Goal: Task Accomplishment & Management: Complete application form

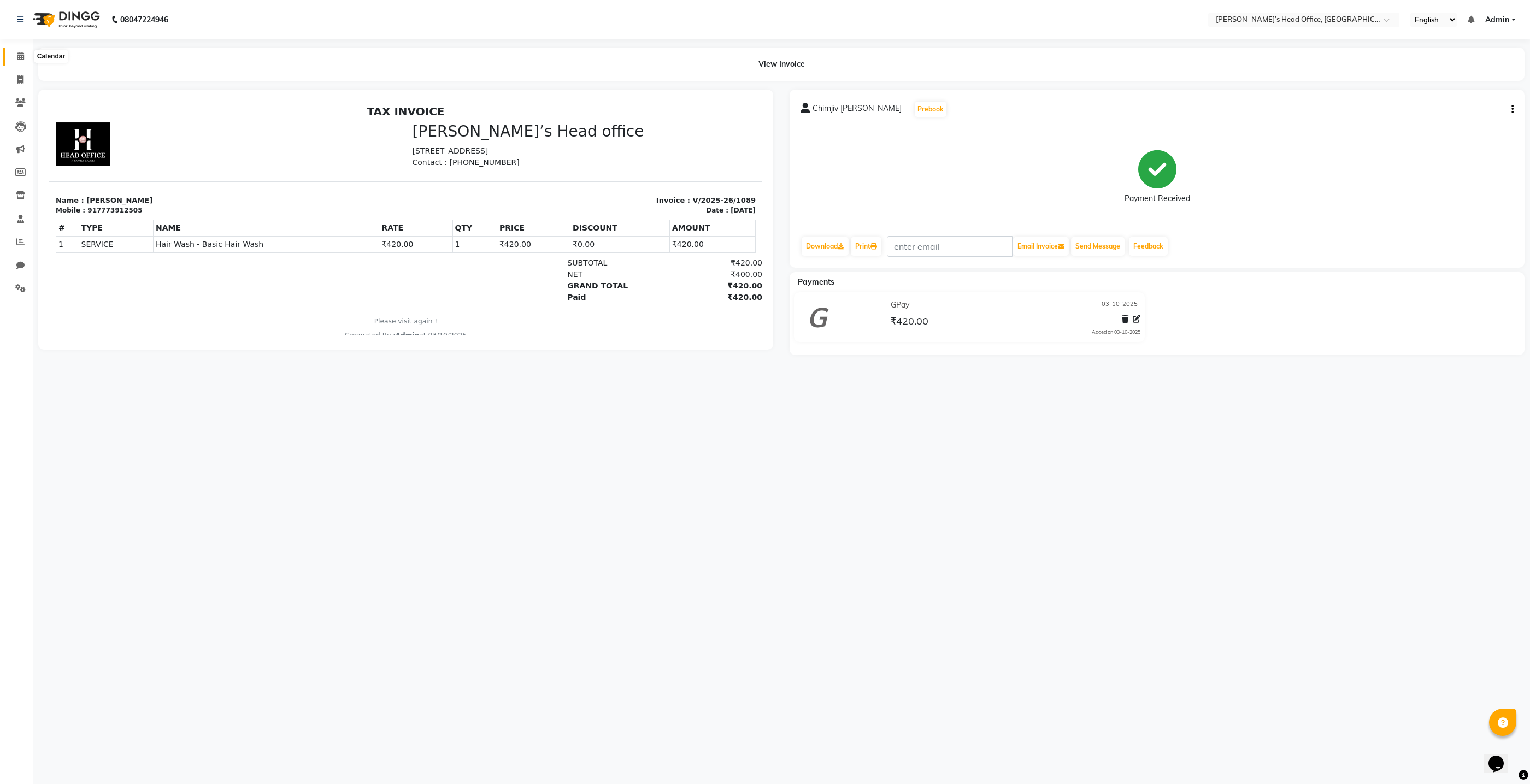
click at [22, 57] on icon at bounding box center [20, 56] width 7 height 8
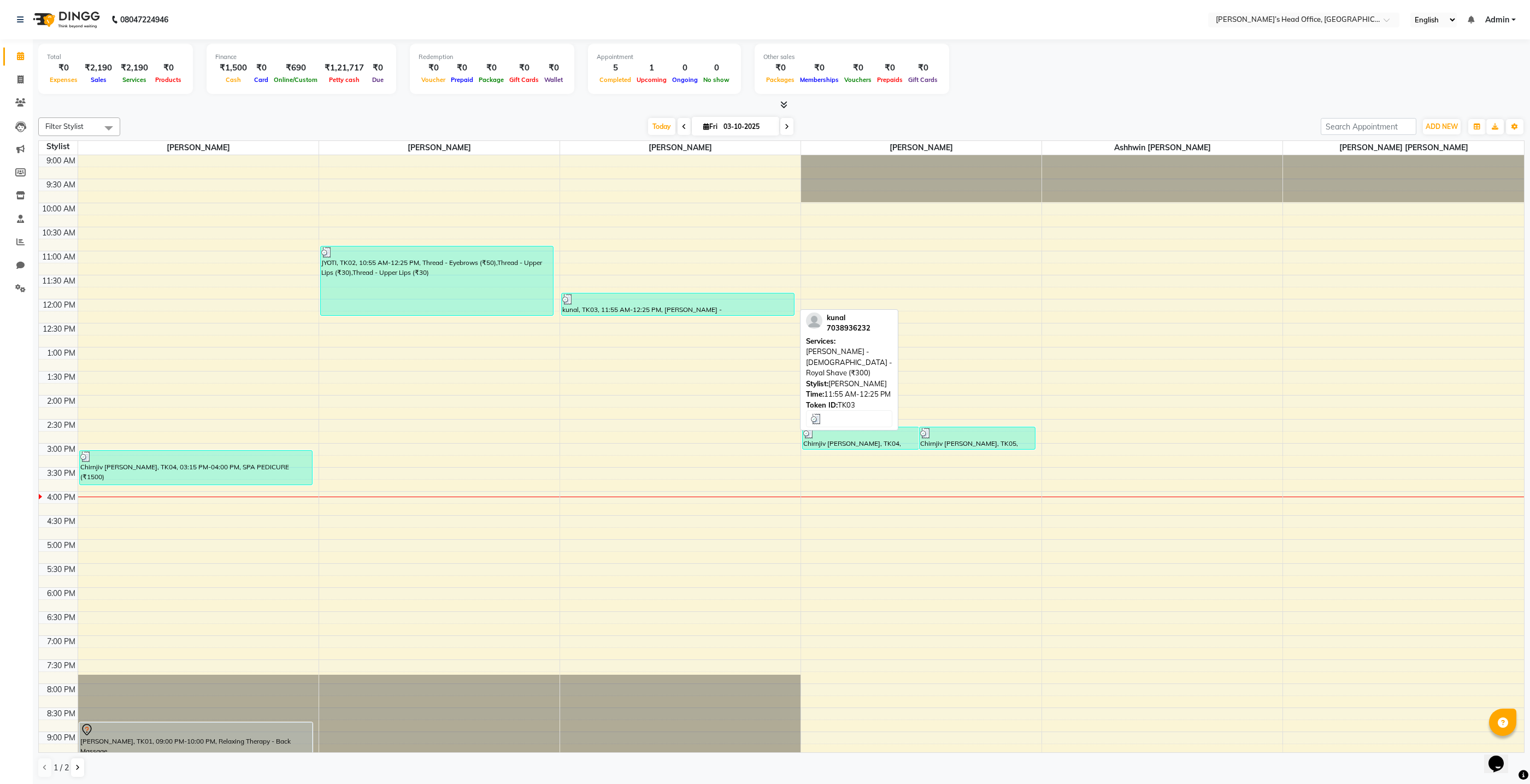
click at [749, 305] on div "kunal, TK03, 11:55 AM-12:25 PM, Beard - Male - Royal Shave (₹300)" at bounding box center [678, 304] width 232 height 21
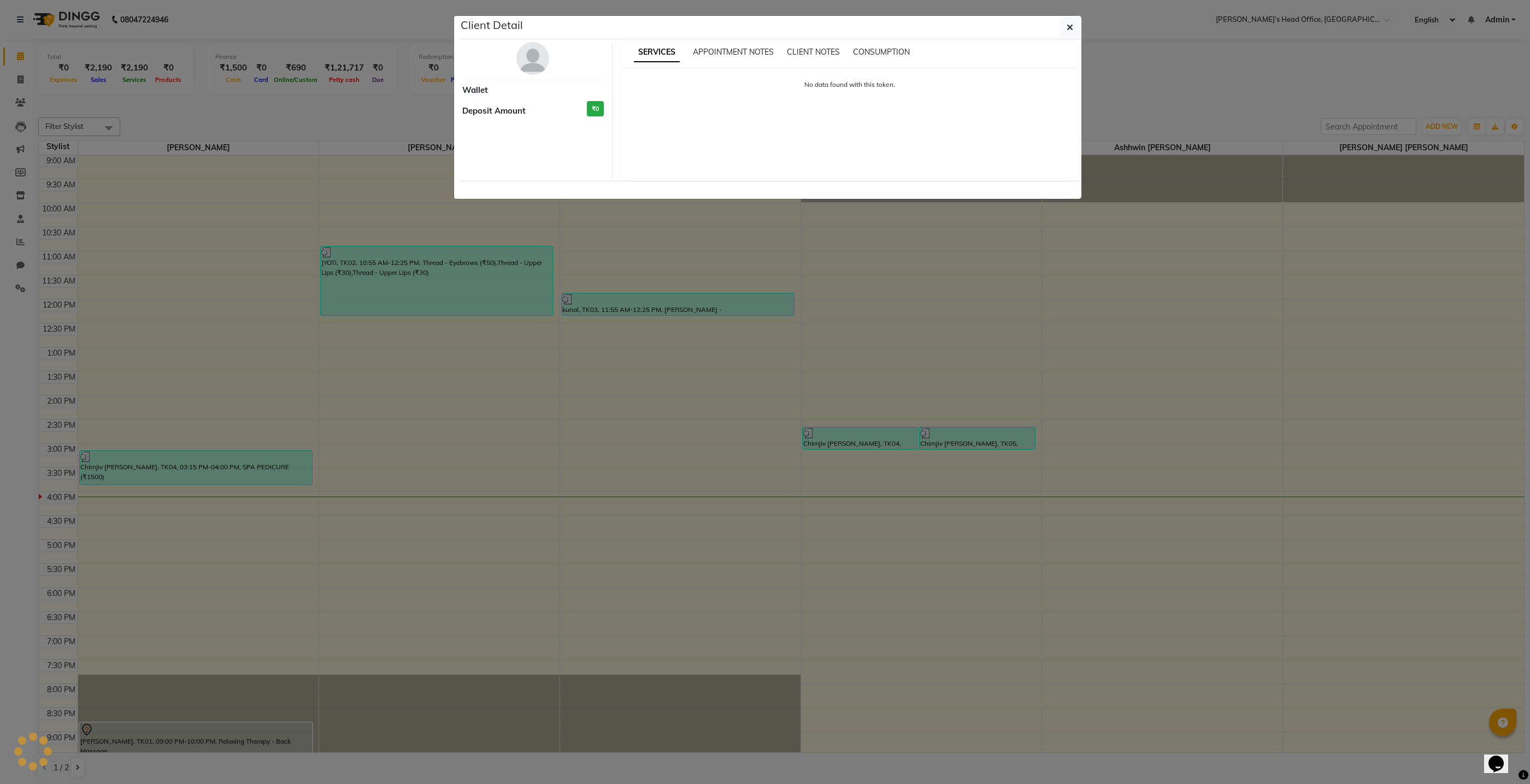
select select "3"
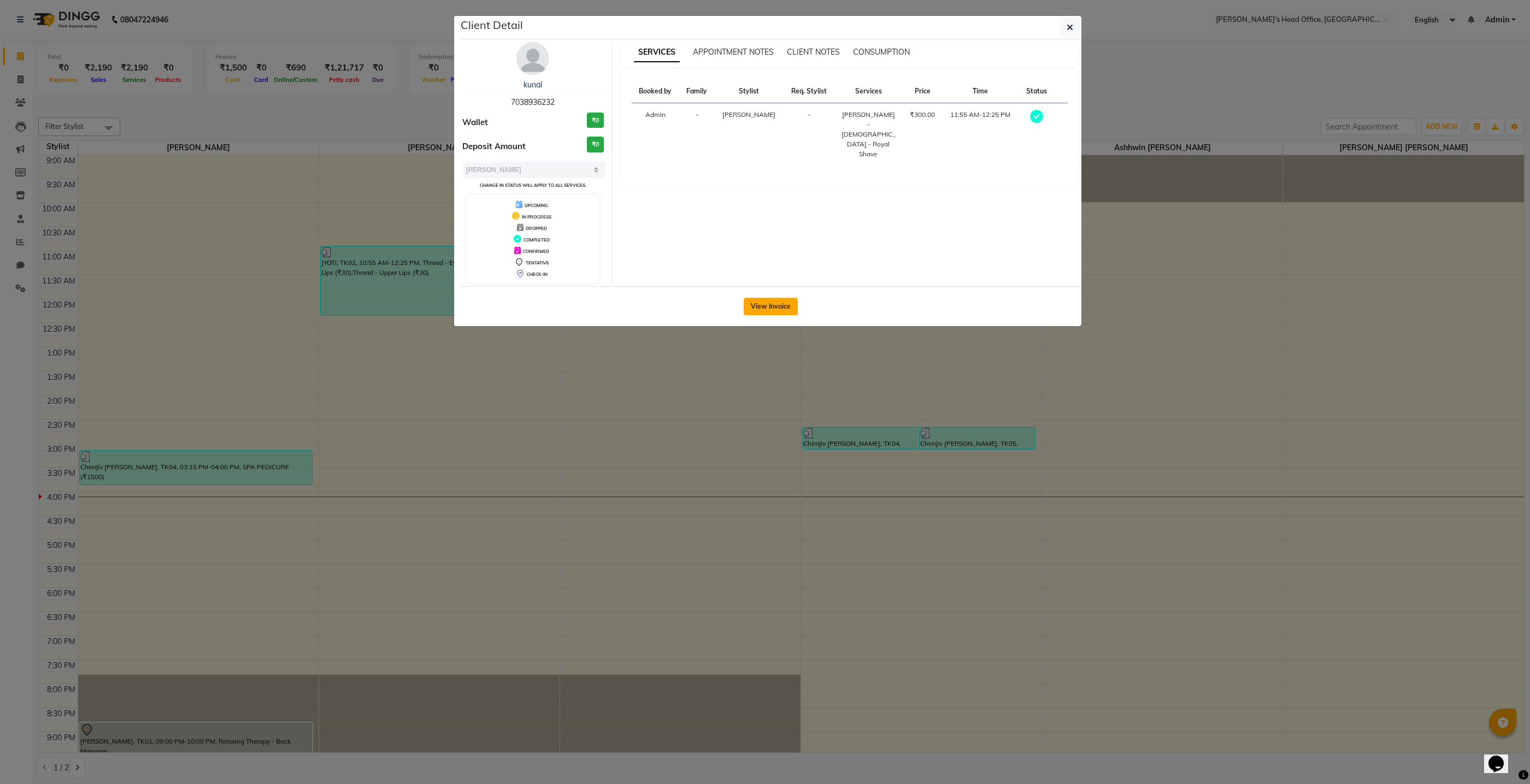
click at [763, 305] on button "View Invoice" at bounding box center [771, 306] width 54 height 17
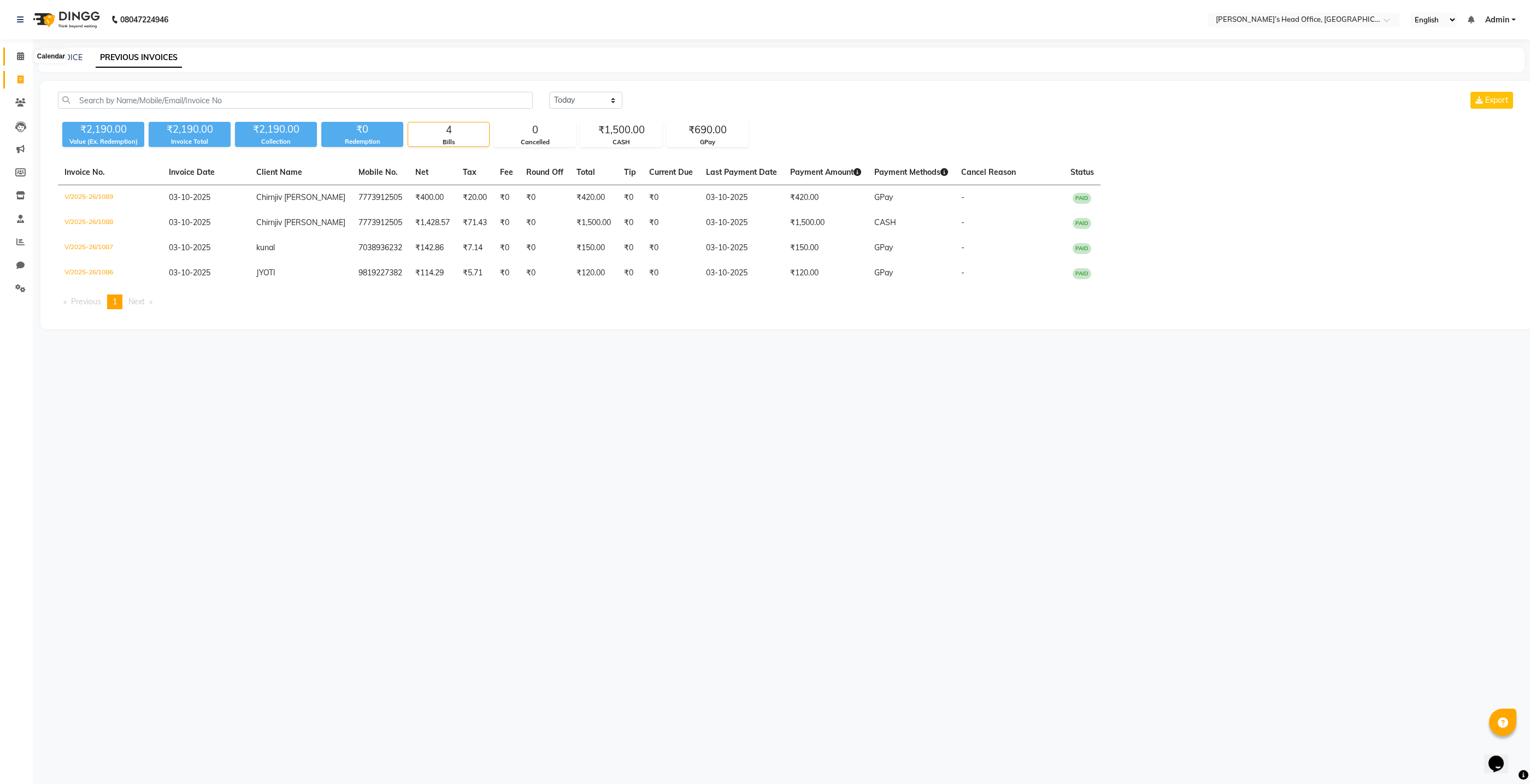
click at [18, 52] on icon at bounding box center [20, 56] width 7 height 8
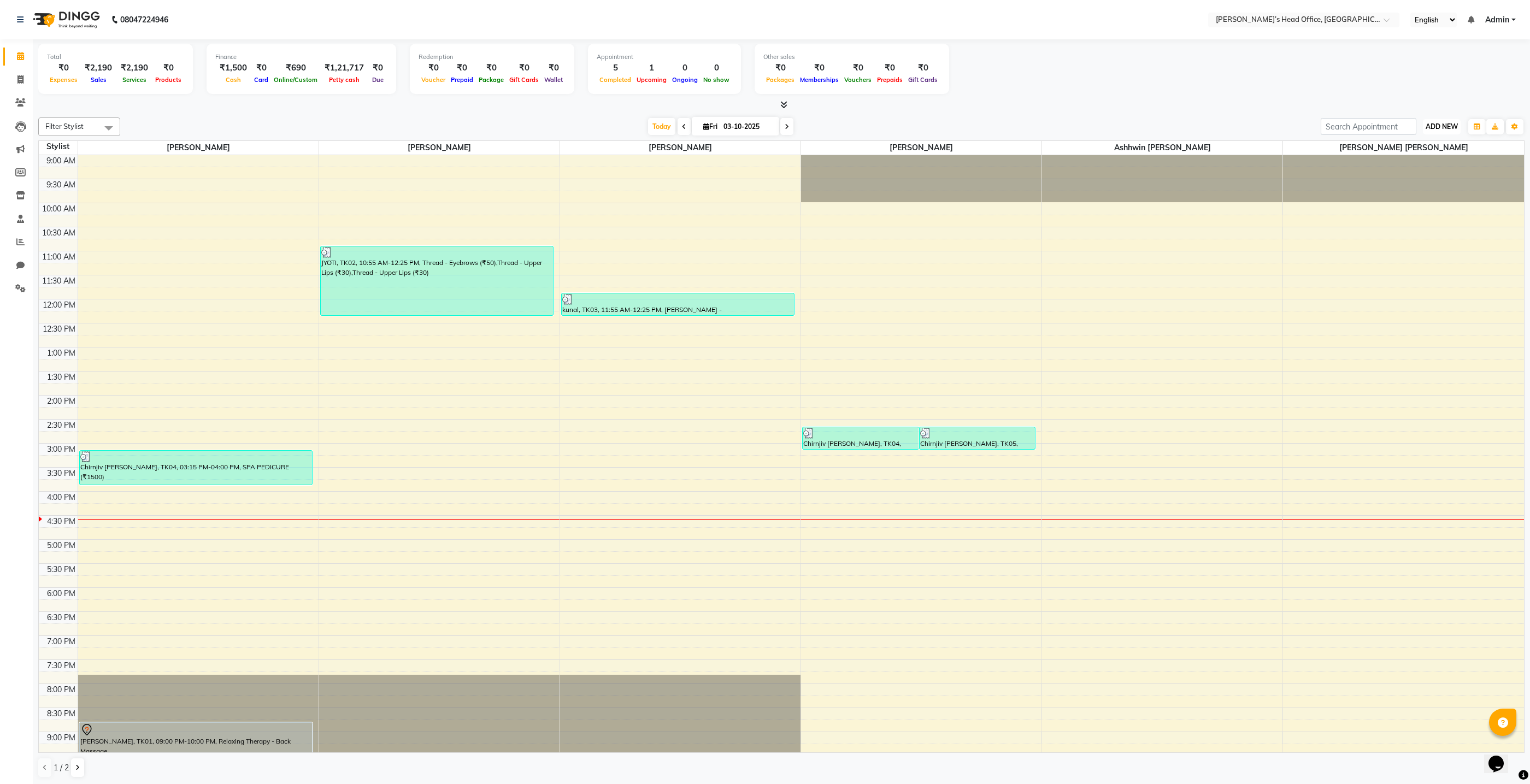
click at [1447, 128] on span "ADD NEW" at bounding box center [1442, 126] width 33 height 8
click at [1404, 156] on link "Add Invoice" at bounding box center [1417, 161] width 87 height 14
select select "7682"
select select "service"
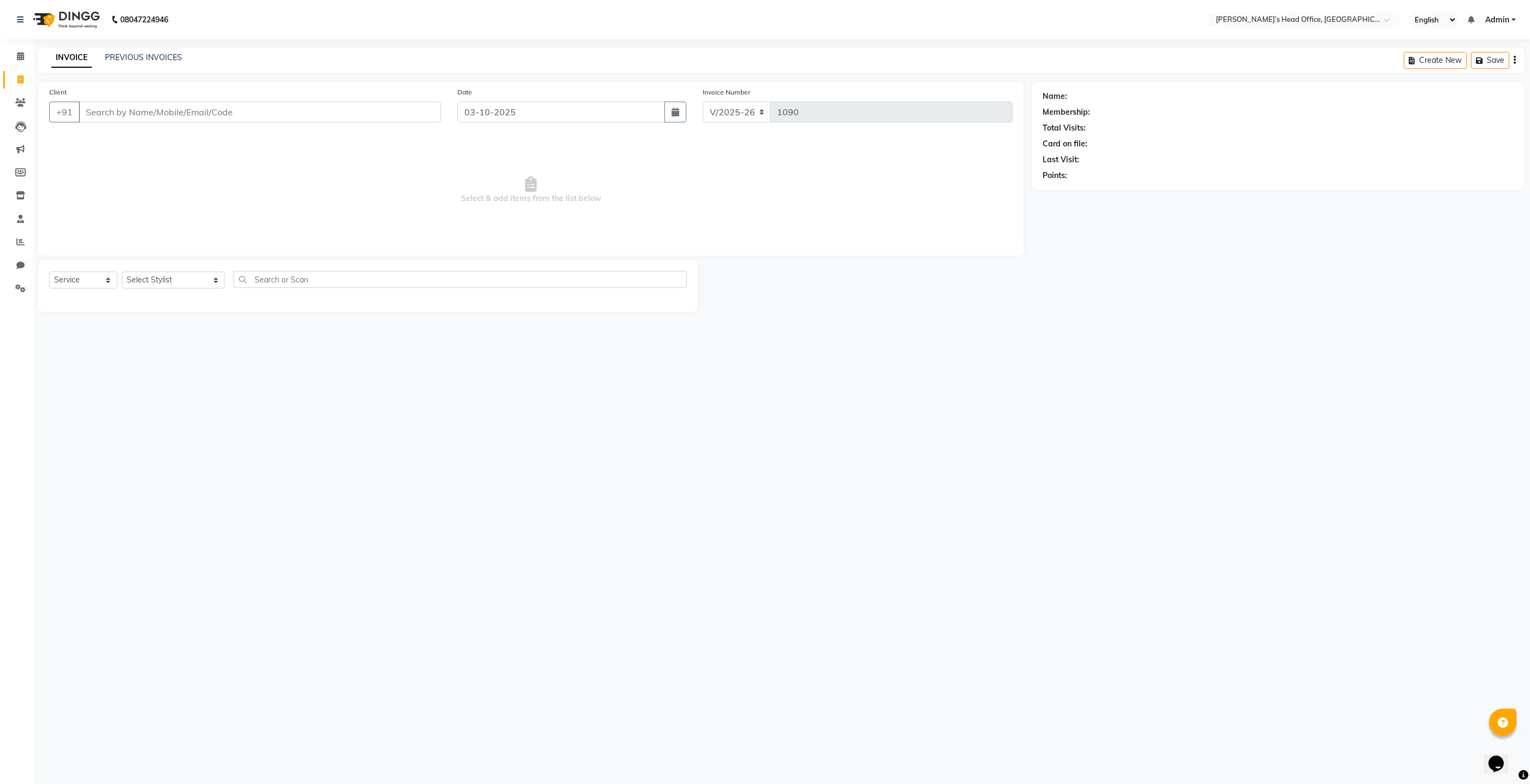
click at [397, 114] on input "Client" at bounding box center [259, 112] width 362 height 21
click at [351, 120] on input "Client" at bounding box center [259, 112] width 362 height 21
click at [167, 134] on ngb-highlight "9699 611133" at bounding box center [146, 138] width 56 height 11
type input "9699611133"
click at [202, 283] on select "Select Stylist ashhwin wagh hemangi yogendra chittoriya Ranjit sharma Rupali Ka…" at bounding box center [173, 279] width 103 height 17
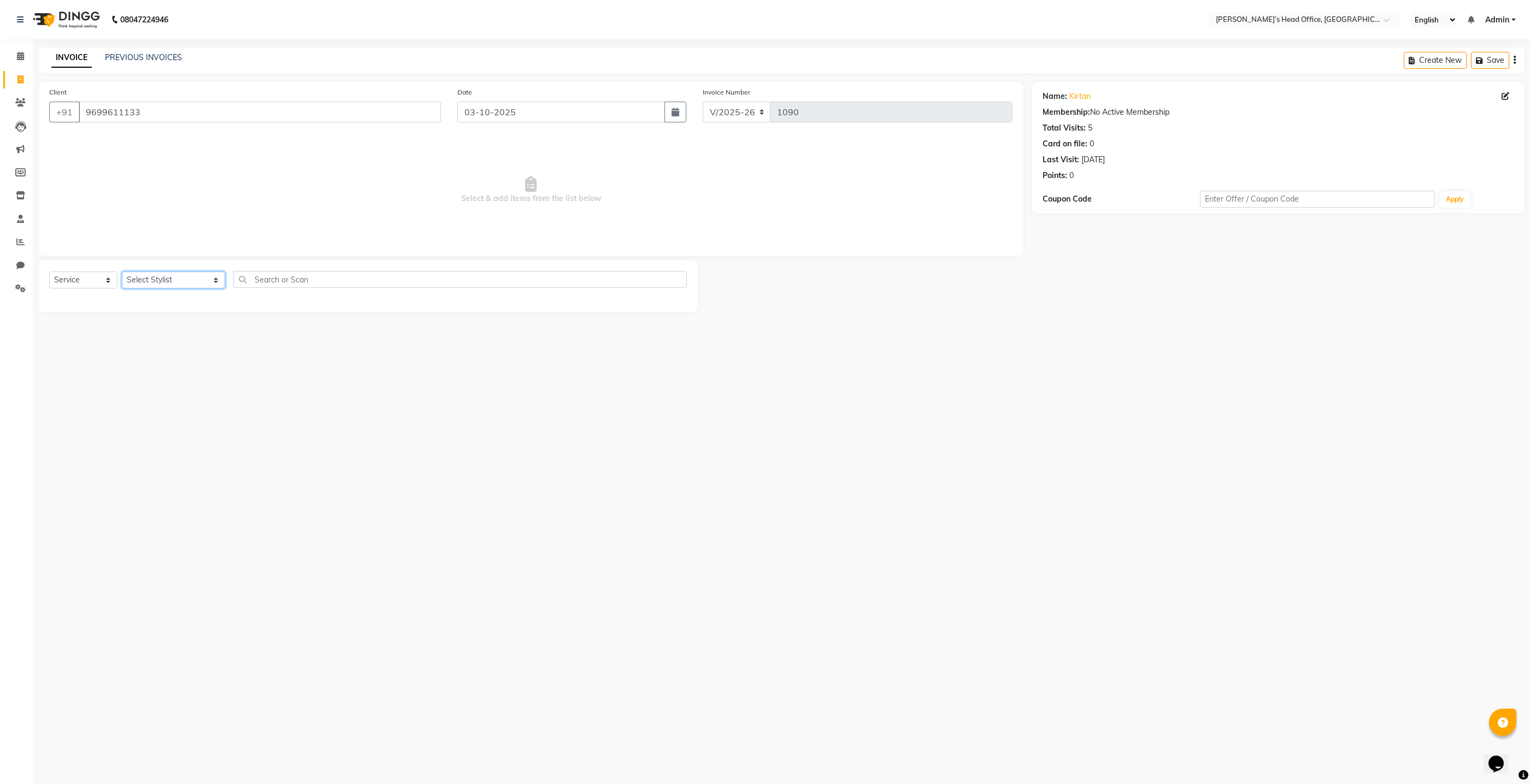
select select "68762"
click at [122, 271] on select "Select Stylist ashhwin wagh hemangi yogendra chittoriya Ranjit sharma Rupali Ka…" at bounding box center [173, 279] width 103 height 17
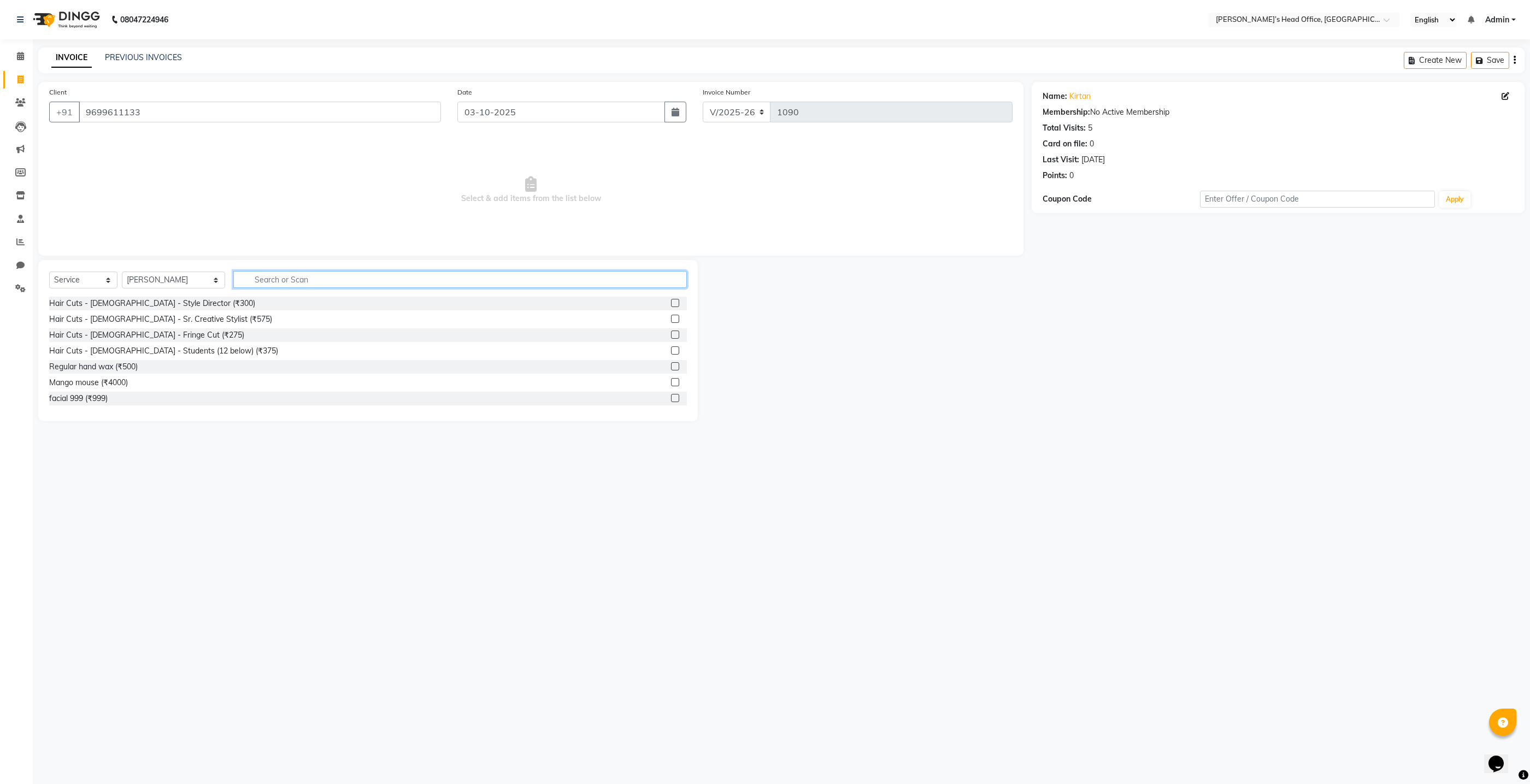
click at [274, 278] on input "text" at bounding box center [460, 279] width 454 height 17
type input "shav"
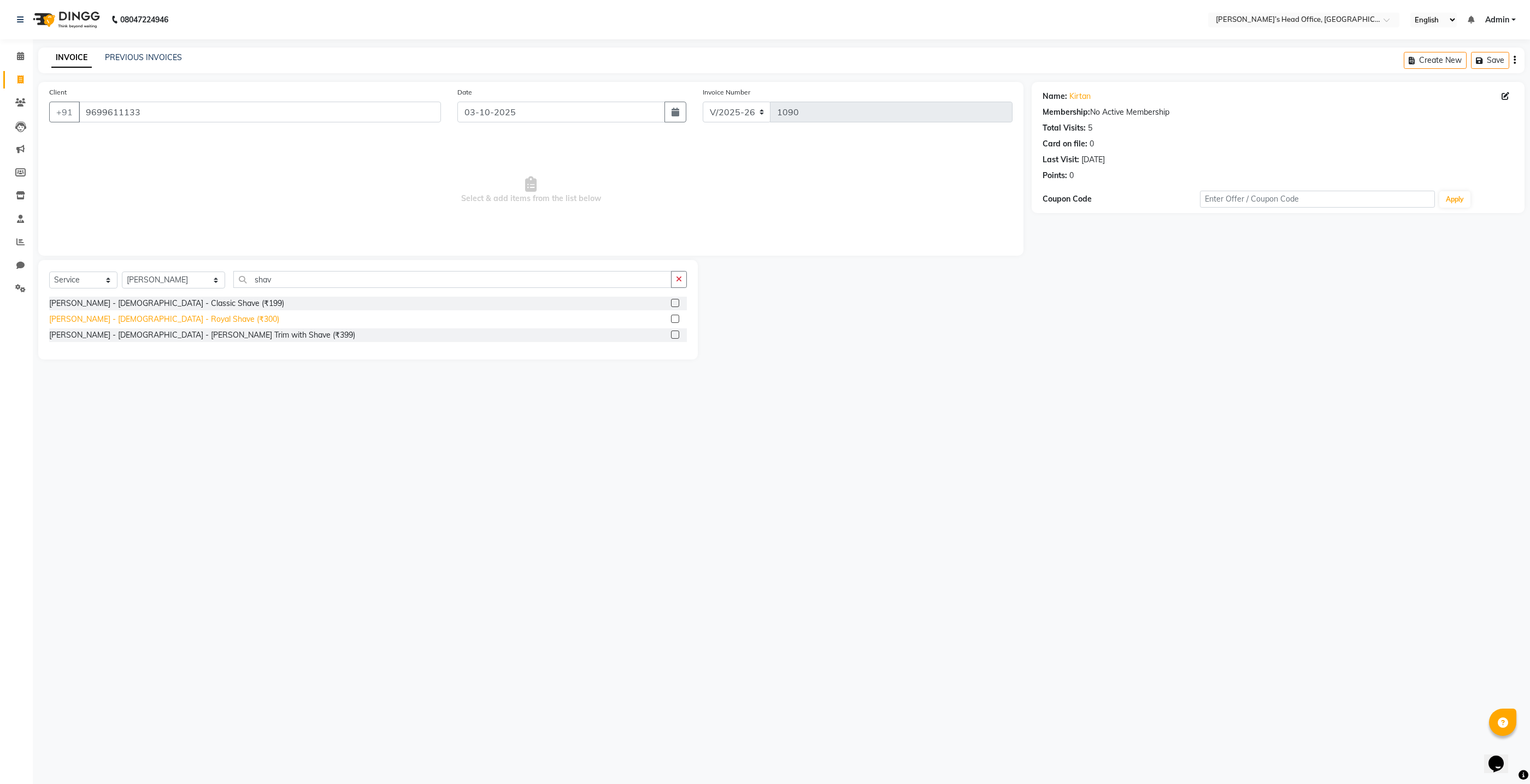
click at [145, 322] on div "Beard - Male - Royal Shave (₹300)" at bounding box center [164, 319] width 230 height 11
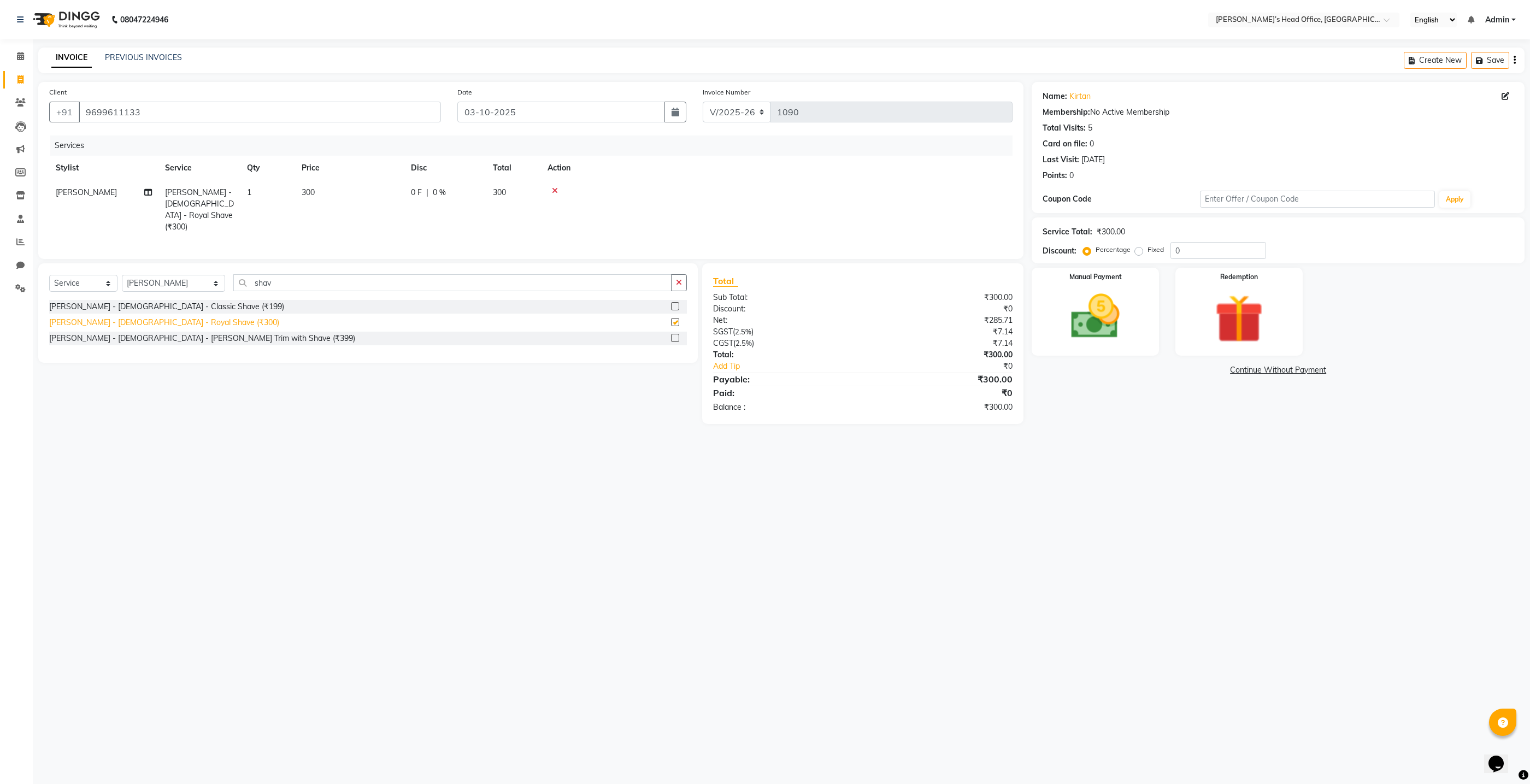
checkbox input "false"
click at [441, 192] on span "0 %" at bounding box center [439, 192] width 13 height 11
select select "68762"
click at [521, 192] on input "0" at bounding box center [527, 195] width 33 height 17
type input "50"
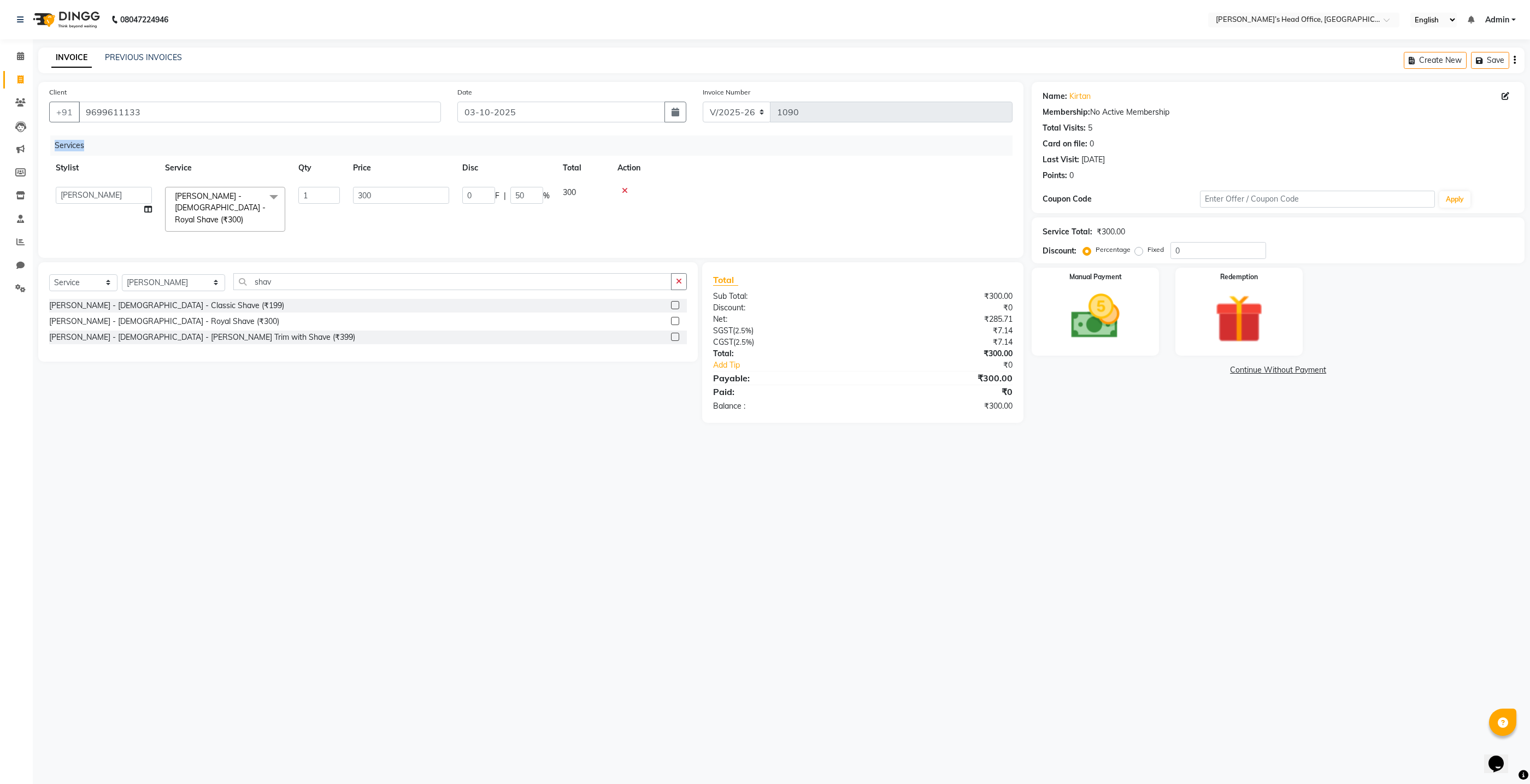
click at [531, 239] on div "Services Stylist Service Qty Price Disc Total Action ashhwin wagh hemangi yogen…" at bounding box center [531, 191] width 964 height 111
click at [633, 239] on div "Services Stylist Service Qty Price Disc Total Action Ranjit sharma Beard - Male…" at bounding box center [531, 192] width 964 height 113
click at [695, 245] on div "Client +91 9699611133 Date 03-10-2025 Invoice Number V/2025 V/2025-26 1090 Serv…" at bounding box center [531, 170] width 986 height 177
click at [1114, 334] on img at bounding box center [1096, 316] width 82 height 59
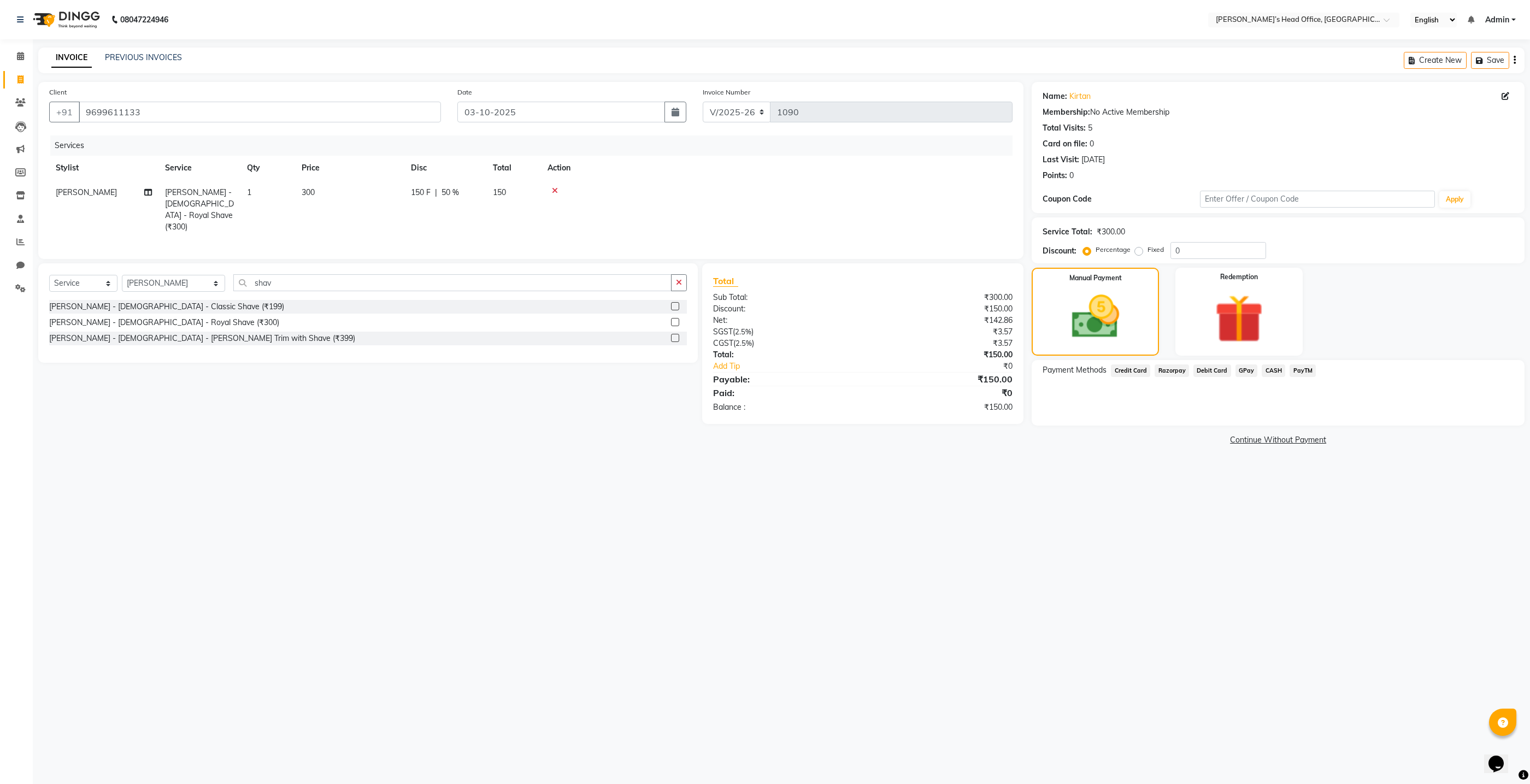
click at [1248, 367] on span "GPay" at bounding box center [1247, 371] width 22 height 13
click at [1254, 429] on button "Add Payment" at bounding box center [1359, 428] width 308 height 17
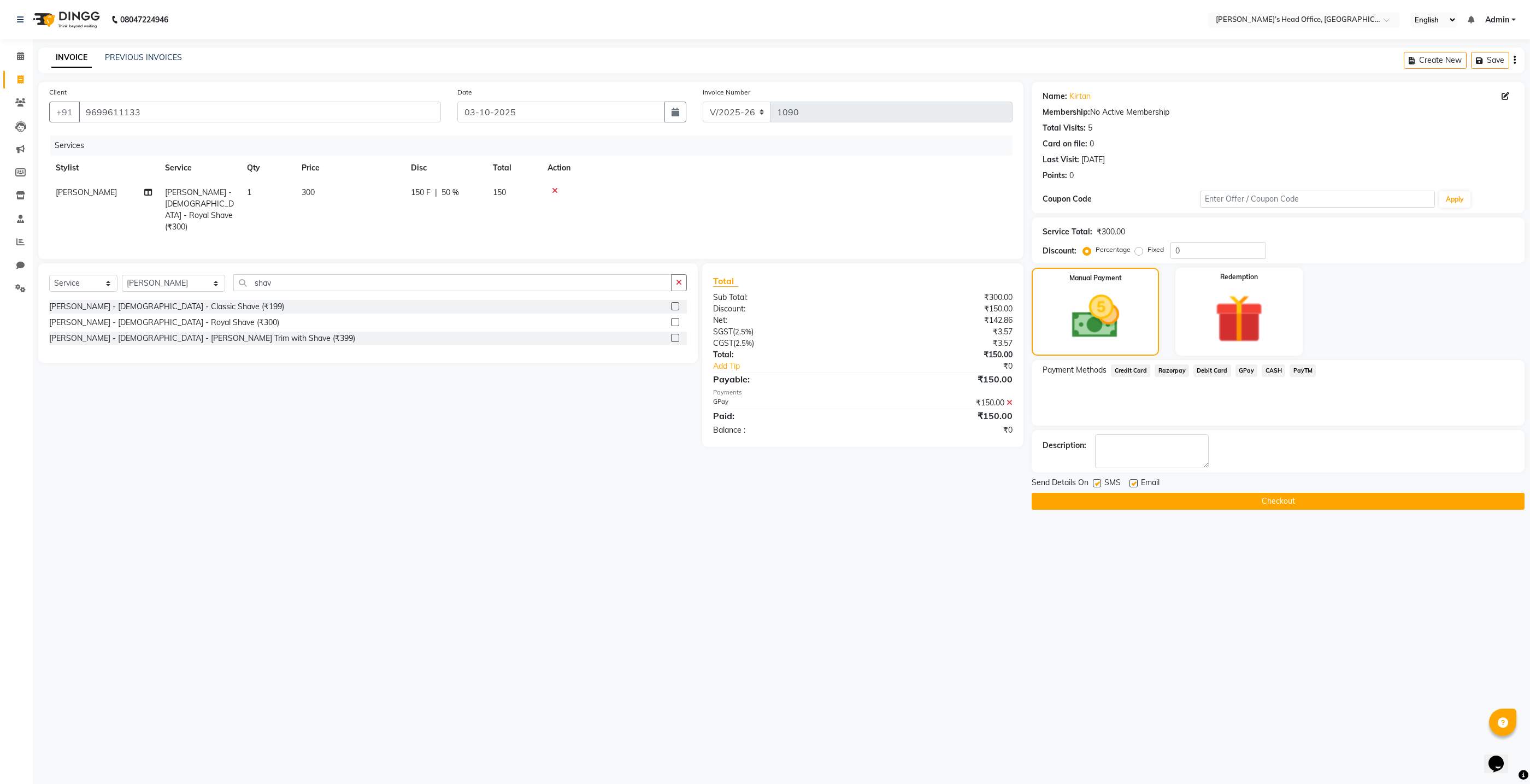
click at [1160, 501] on button "Checkout" at bounding box center [1279, 501] width 493 height 17
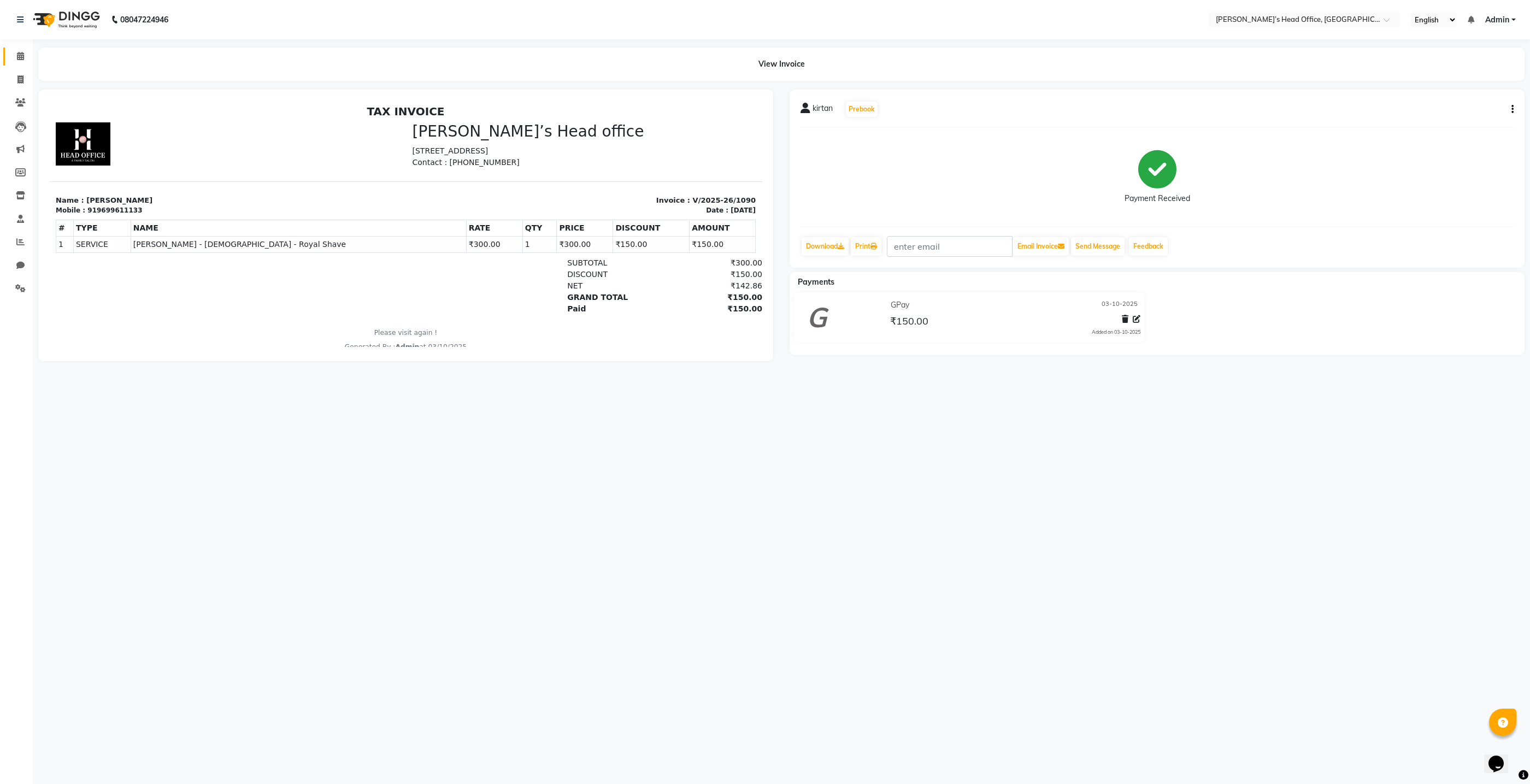
click at [20, 60] on icon at bounding box center [20, 56] width 7 height 8
